Goal: Task Accomplishment & Management: Manage account settings

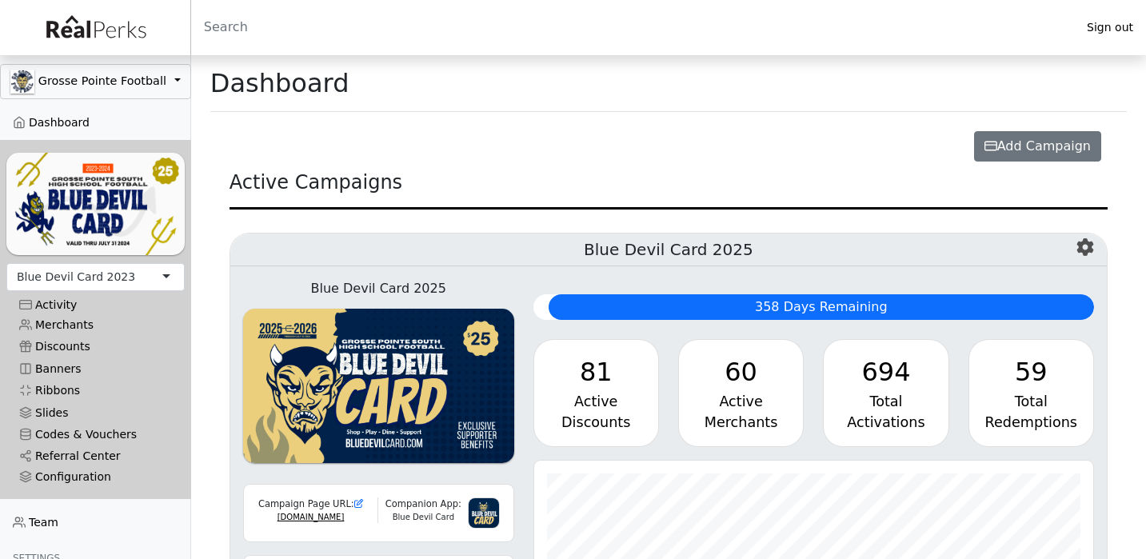
scroll to position [184, 560]
click at [106, 274] on div "Blue Devil Card 2023" at bounding box center [76, 277] width 118 height 17
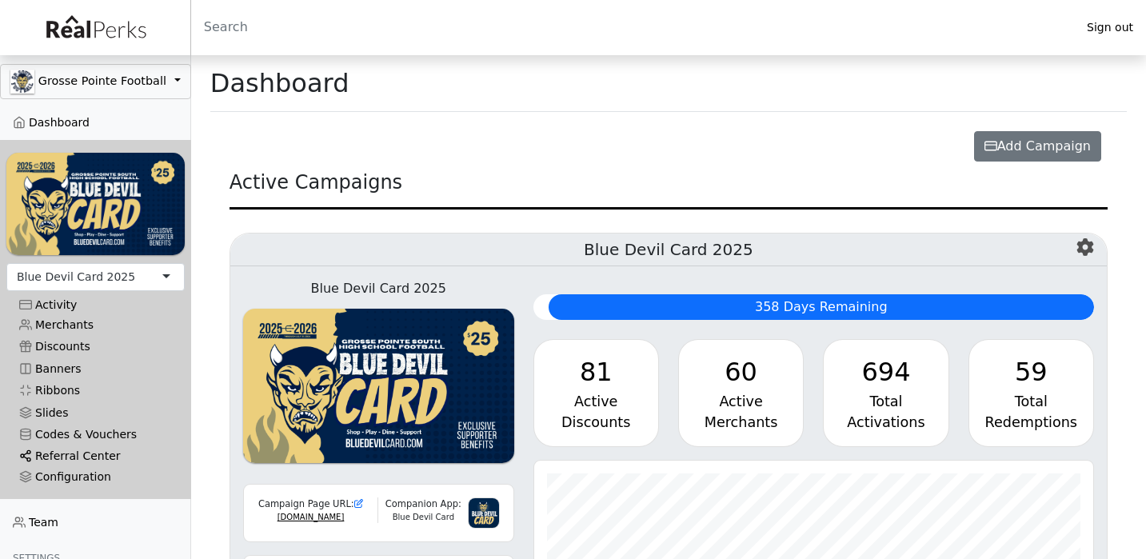
scroll to position [184, 560]
click at [62, 452] on link "Referral Center" at bounding box center [95, 456] width 178 height 22
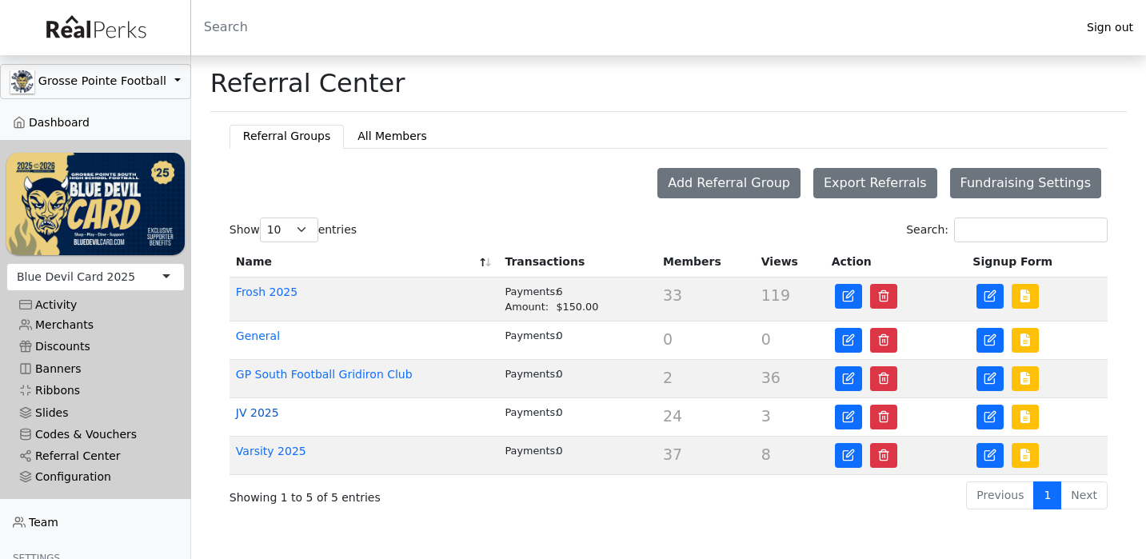
click at [276, 407] on link "JV 2025" at bounding box center [257, 412] width 43 height 13
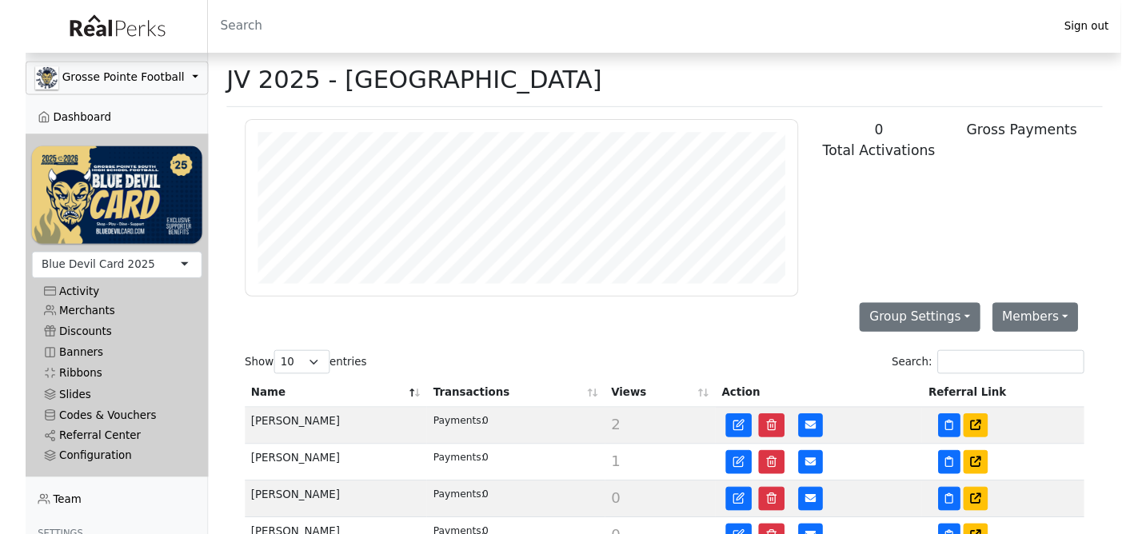
scroll to position [184, 577]
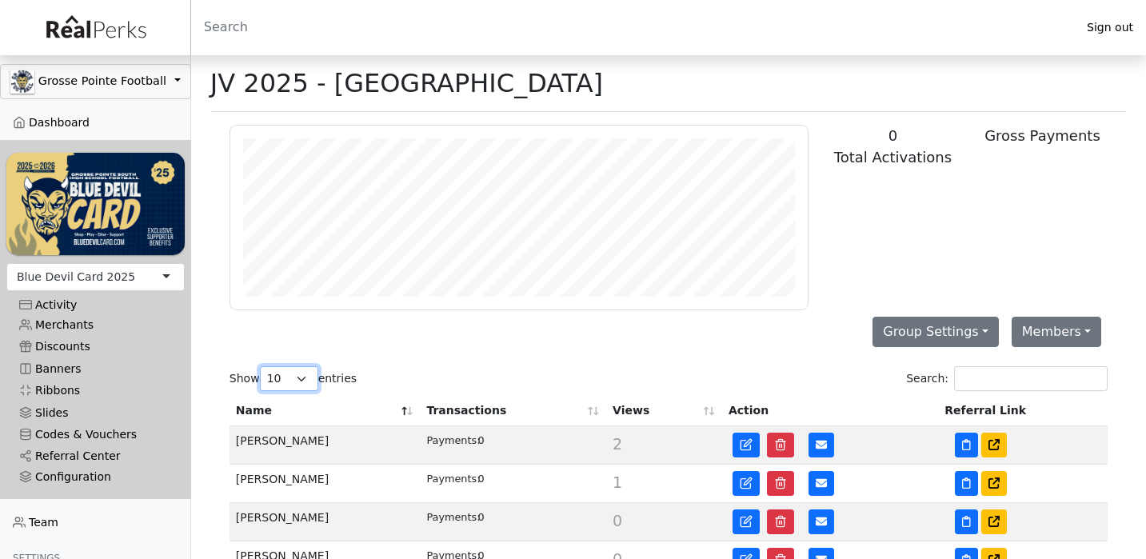
select select "50"
click at [457, 338] on div "Members Add Member Import Export Group Settings Edit Signup Form View Signup Fo…" at bounding box center [668, 331] width 897 height 43
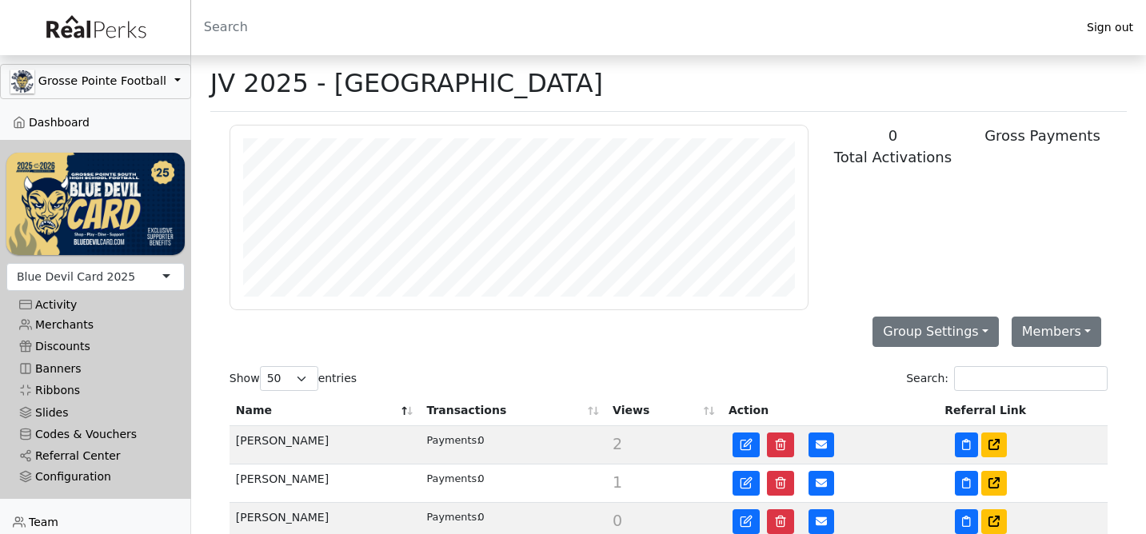
scroll to position [443, 0]
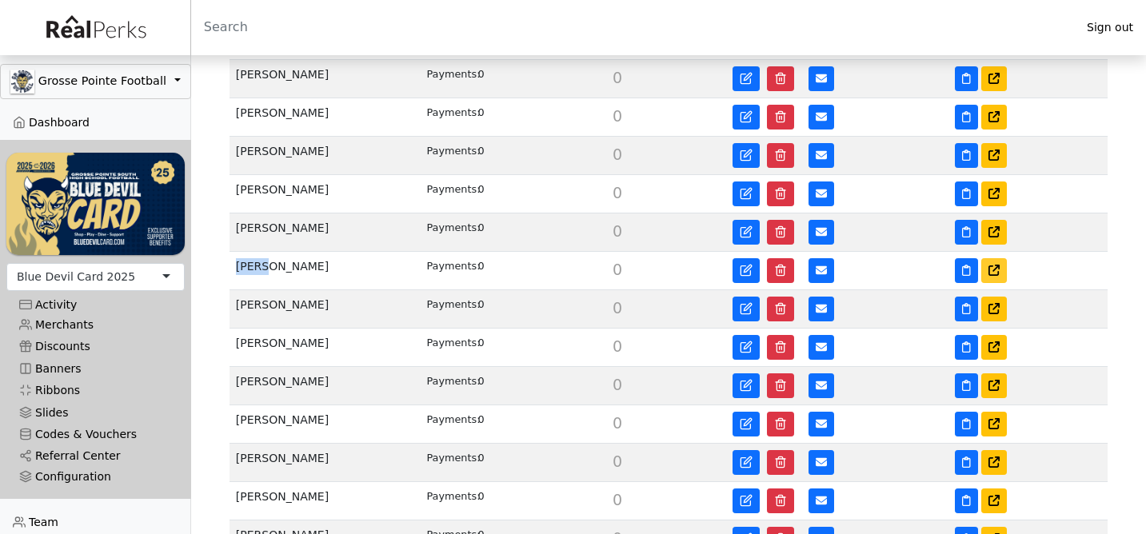
click at [998, 274] on icon at bounding box center [993, 270] width 11 height 11
click at [75, 454] on link "Referral Center" at bounding box center [95, 456] width 178 height 22
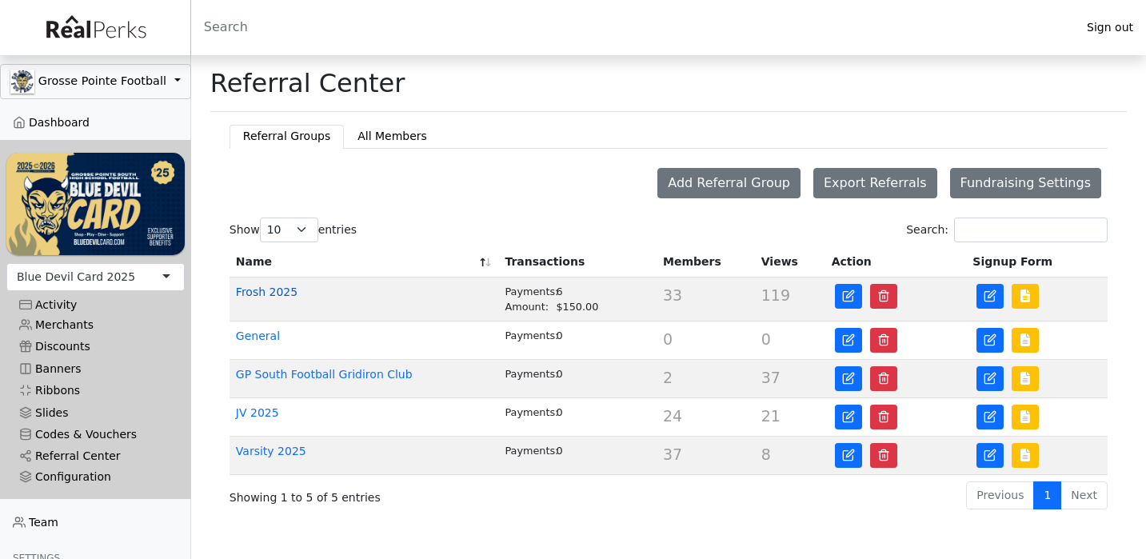
click at [265, 286] on link "Frosh 2025" at bounding box center [267, 292] width 62 height 13
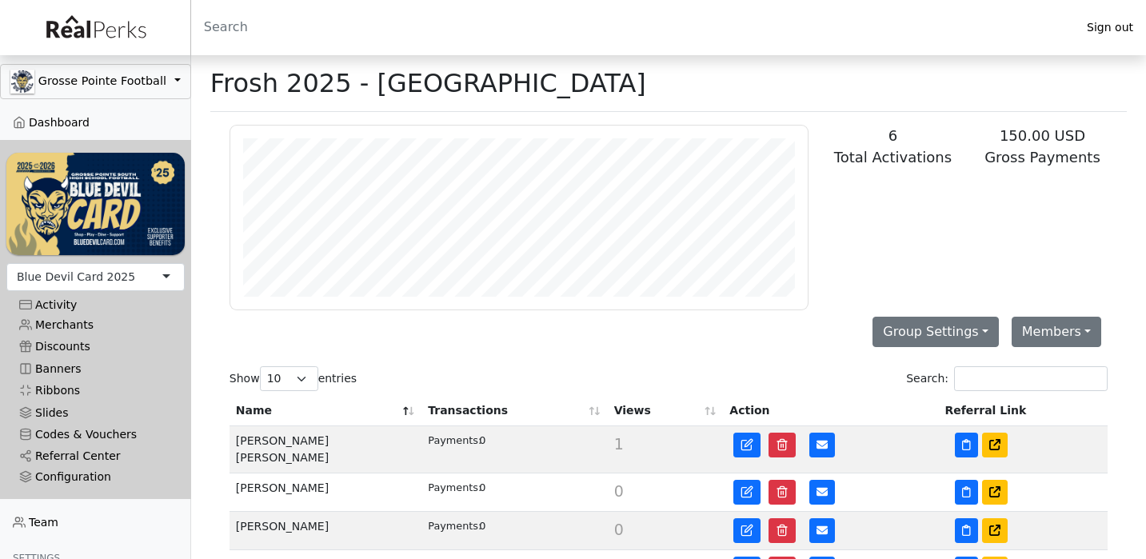
click at [409, 411] on th "Name" at bounding box center [326, 411] width 192 height 30
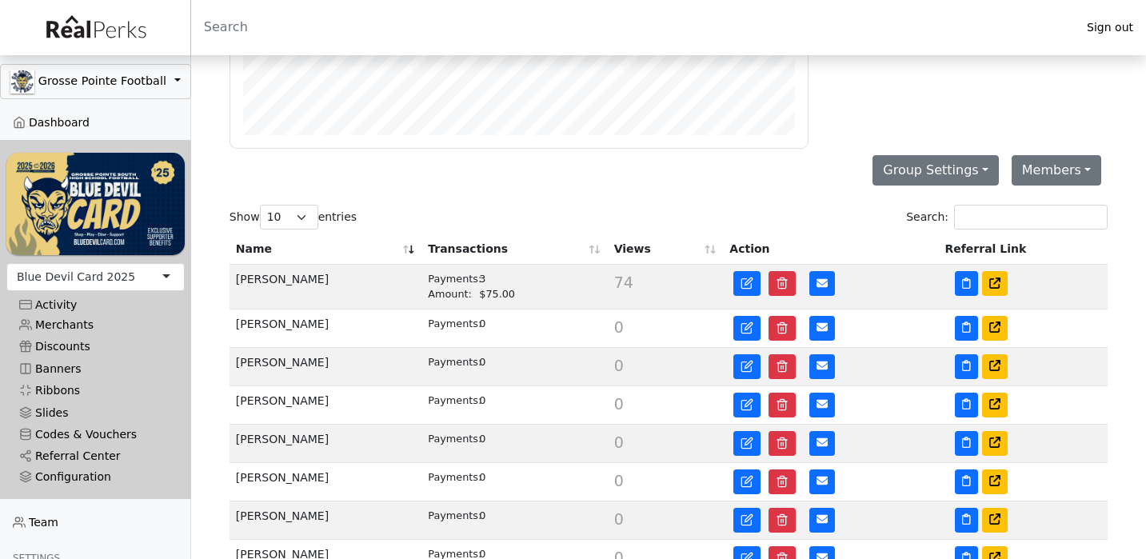
scroll to position [166, 0]
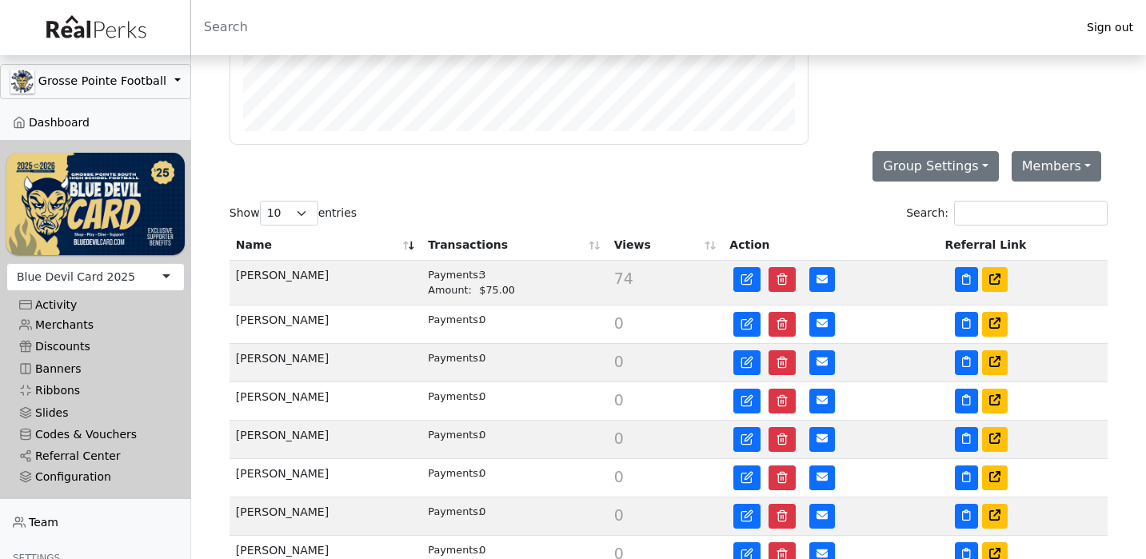
click at [484, 247] on th "Transactions" at bounding box center [514, 245] width 186 height 30
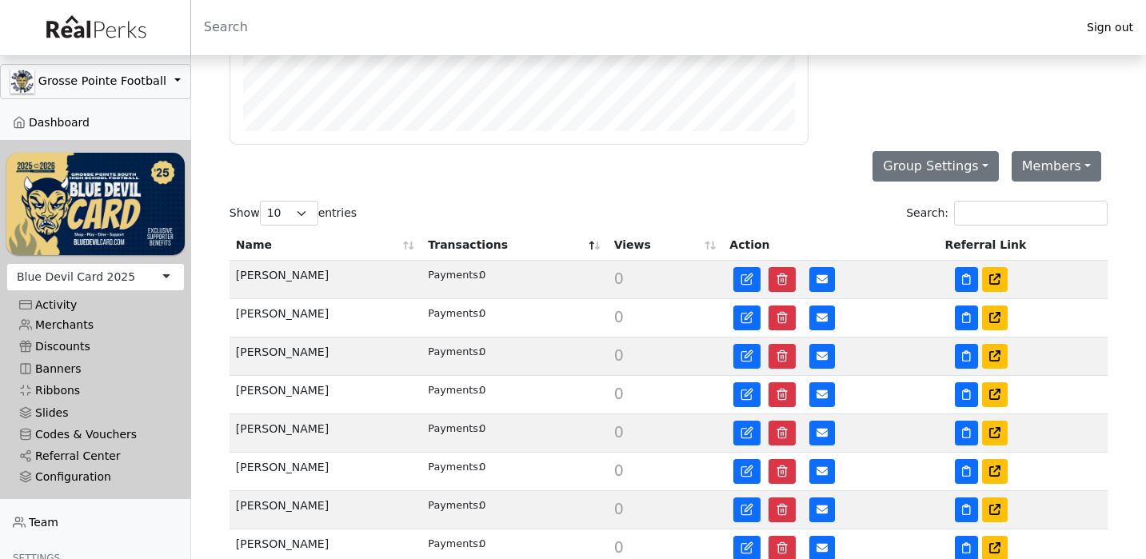
click at [593, 249] on th "Transactions" at bounding box center [514, 245] width 186 height 30
